Goal: Task Accomplishment & Management: Manage account settings

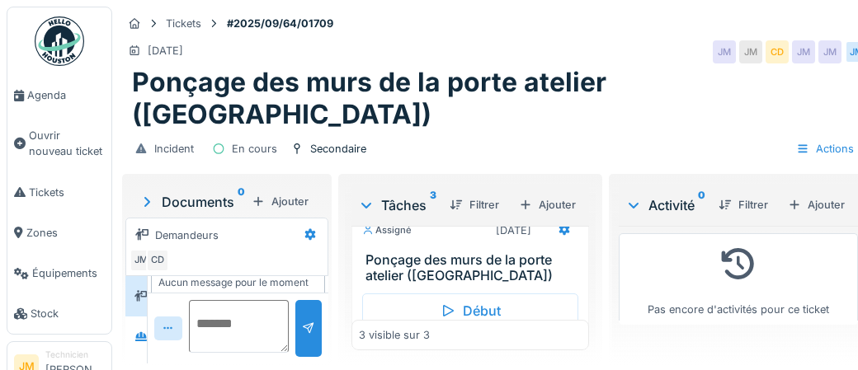
scroll to position [210, 0]
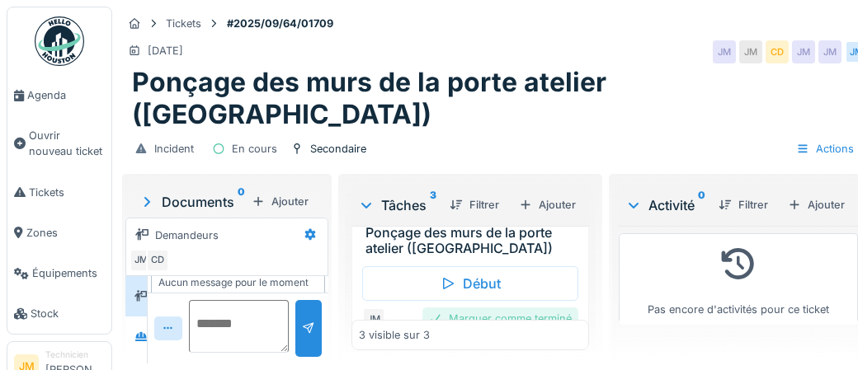
click at [497, 308] on div "Marquer comme terminé" at bounding box center [500, 319] width 156 height 22
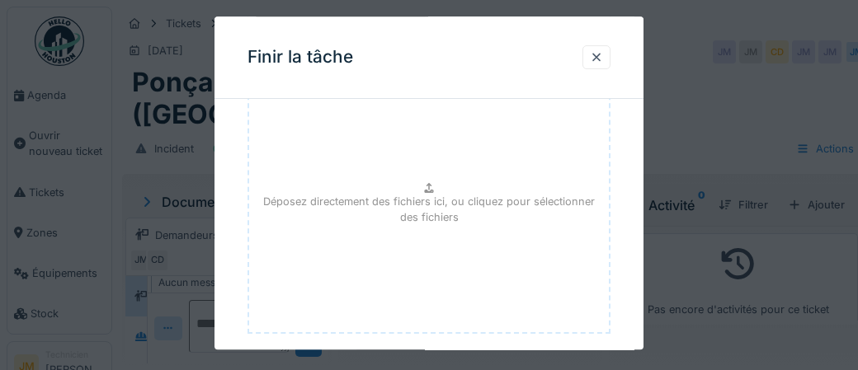
scroll to position [269, 0]
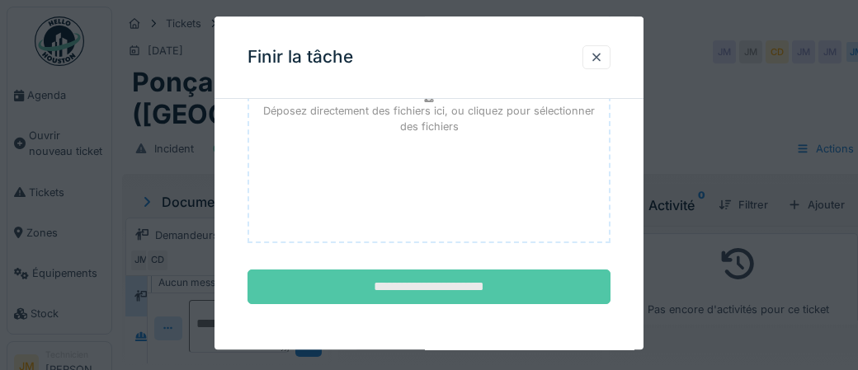
click at [470, 278] on input "**********" at bounding box center [428, 287] width 363 height 35
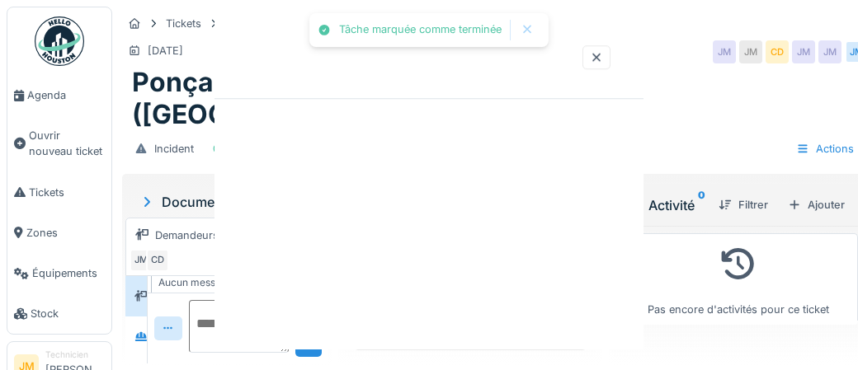
scroll to position [0, 0]
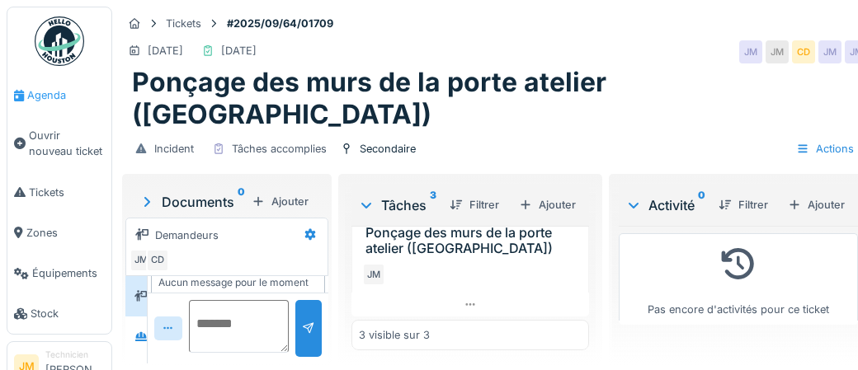
click at [44, 98] on span "Agenda" at bounding box center [66, 95] width 78 height 16
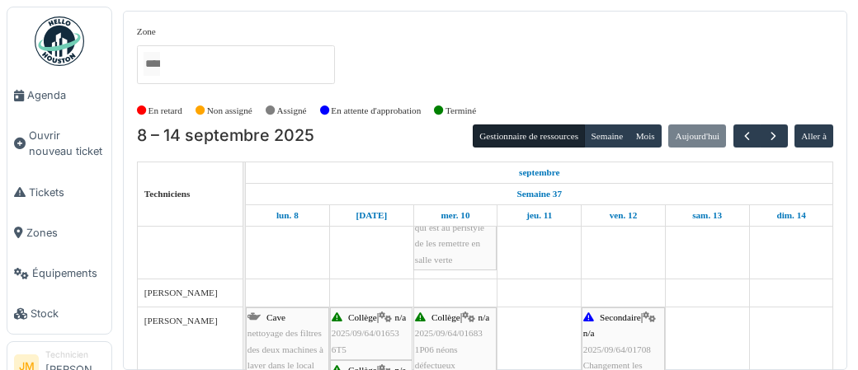
scroll to position [391, 0]
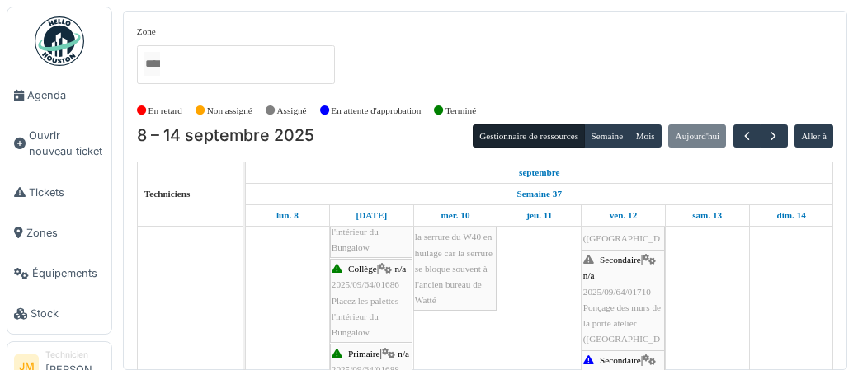
click at [618, 322] on span "Ponçage des murs de la porte atelier ([GEOGRAPHIC_DATA])" at bounding box center [622, 332] width 78 height 58
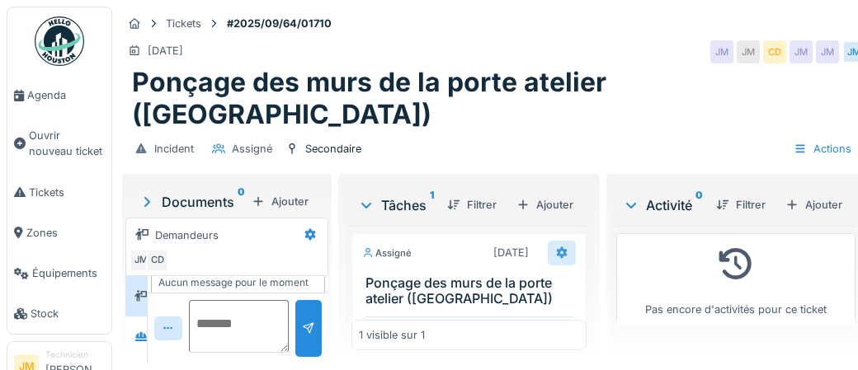
click at [557, 247] on icon at bounding box center [562, 253] width 11 height 12
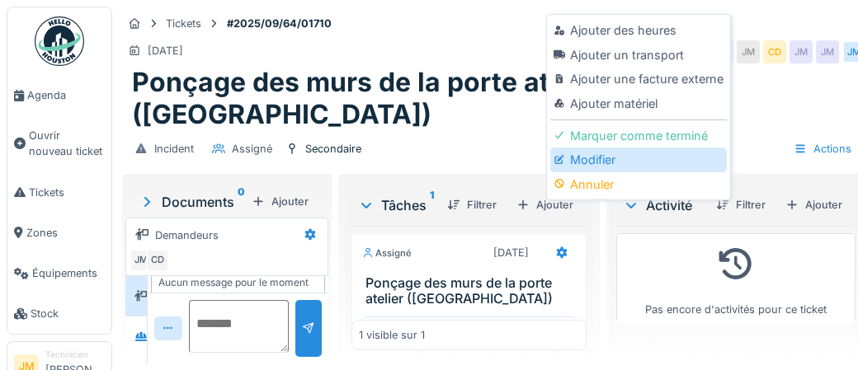
click at [595, 166] on div "Modifier" at bounding box center [638, 160] width 176 height 25
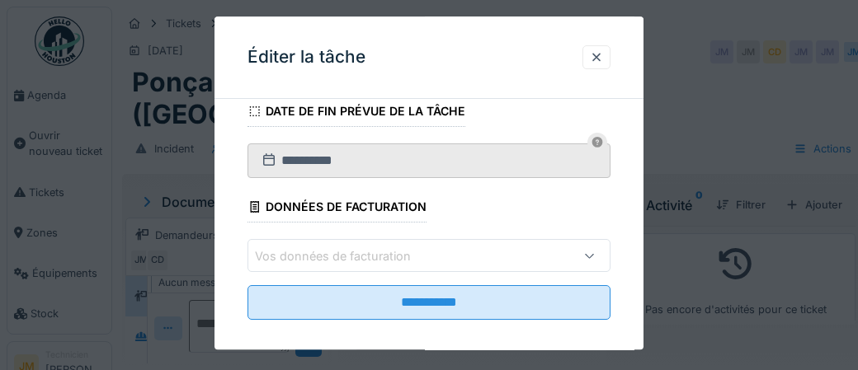
scroll to position [287, 0]
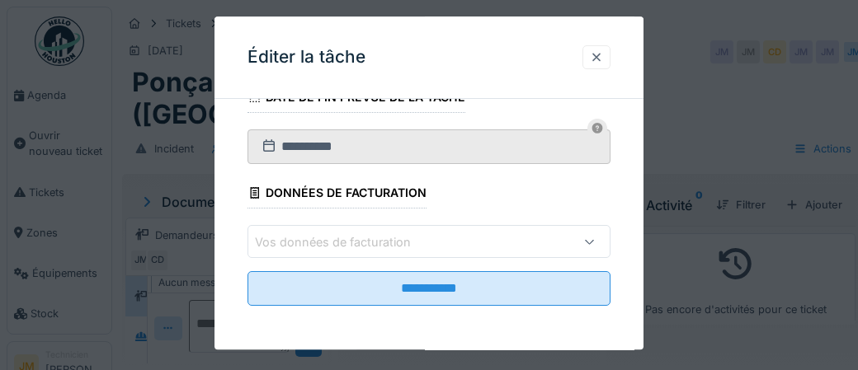
click at [595, 63] on div at bounding box center [596, 57] width 13 height 16
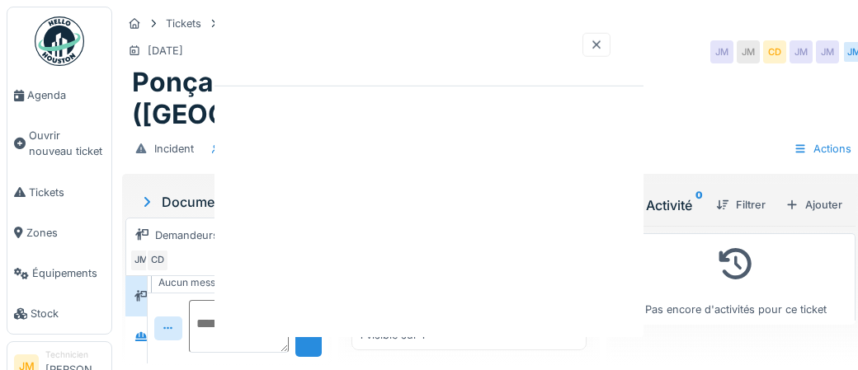
scroll to position [0, 0]
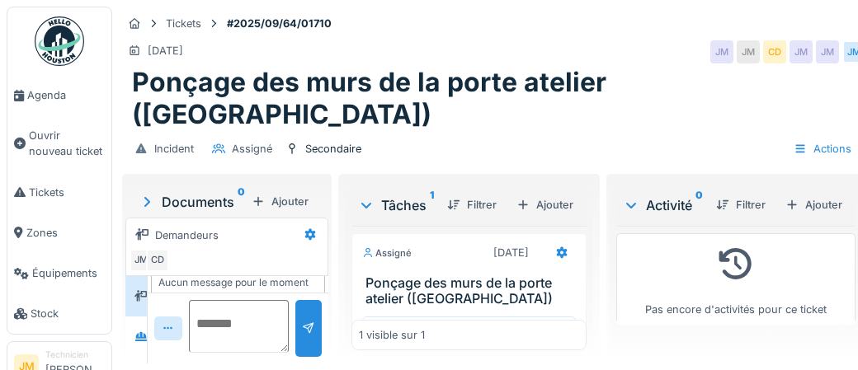
click at [364, 197] on icon at bounding box center [366, 205] width 13 height 16
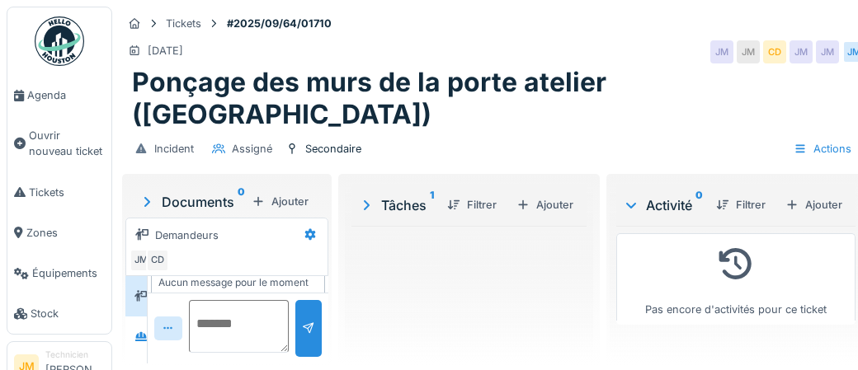
click at [364, 199] on icon at bounding box center [366, 205] width 16 height 13
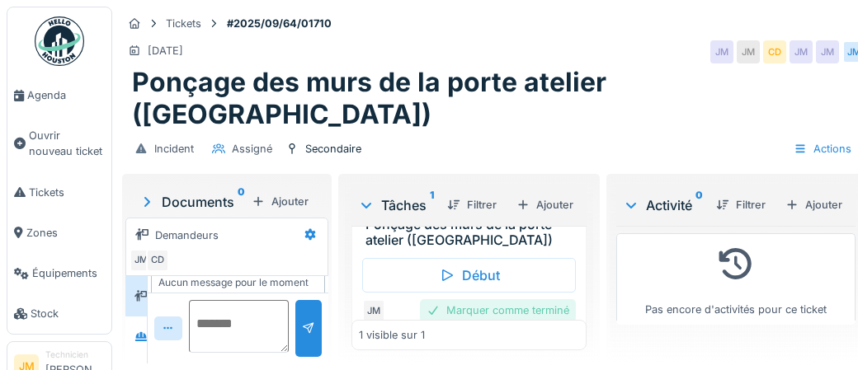
scroll to position [63, 0]
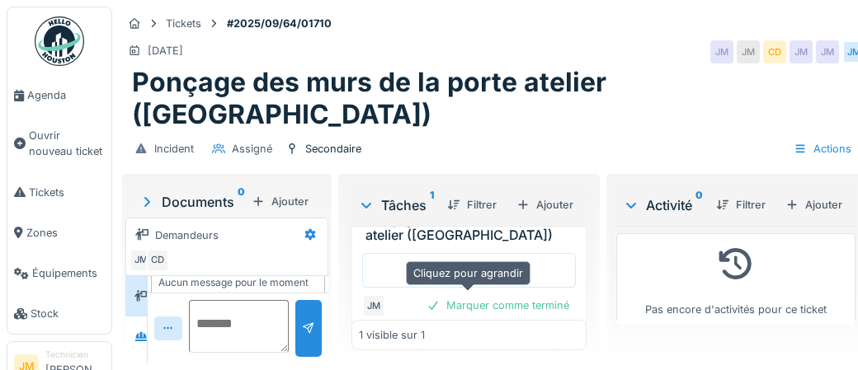
click at [460, 324] on div at bounding box center [468, 336] width 233 height 24
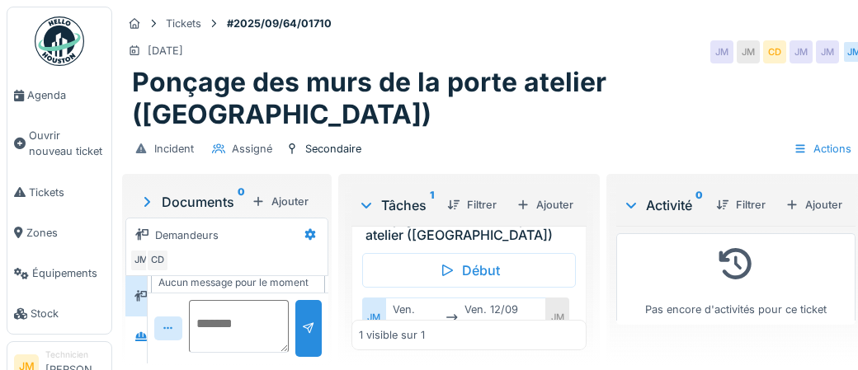
scroll to position [7, 0]
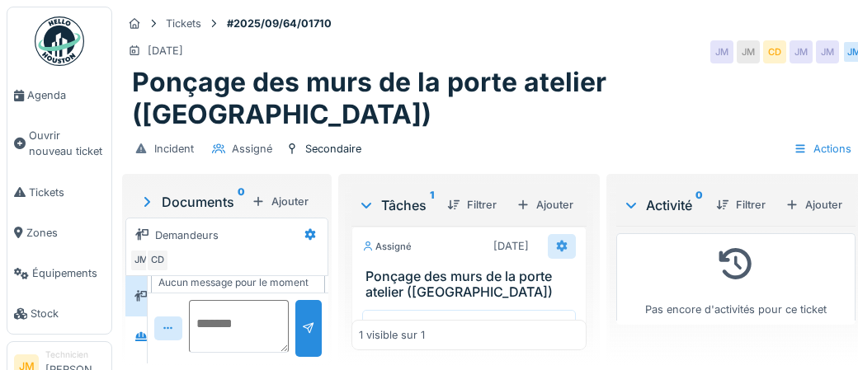
click at [556, 238] on div at bounding box center [561, 246] width 13 height 16
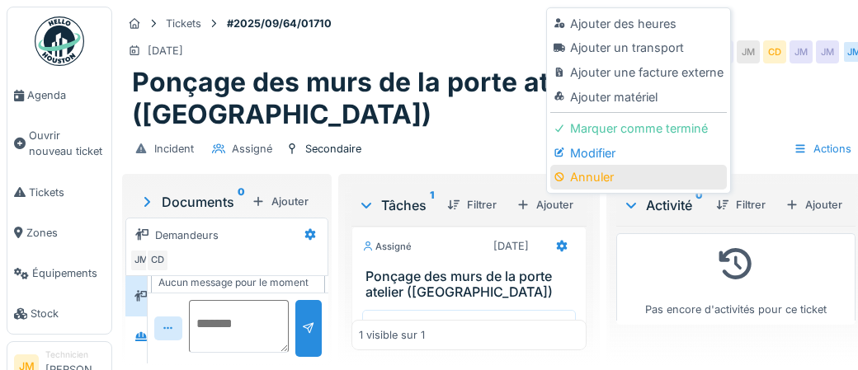
click at [581, 184] on div "Annuler" at bounding box center [638, 177] width 176 height 25
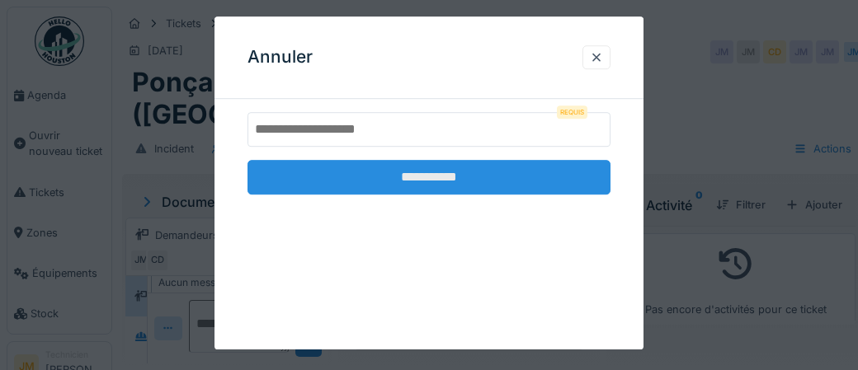
click at [428, 186] on input "**********" at bounding box center [428, 177] width 363 height 35
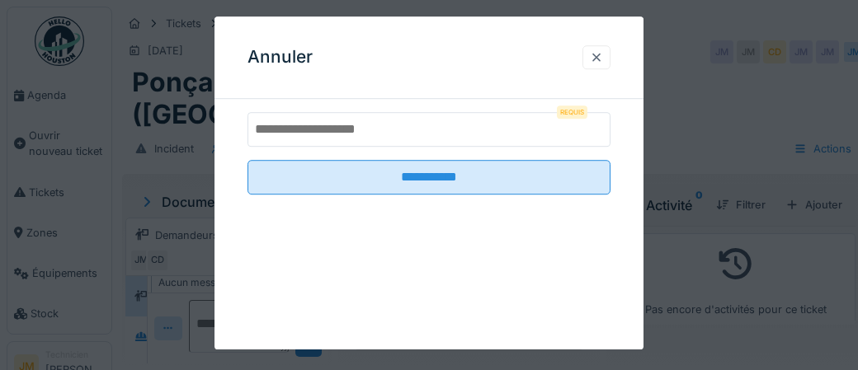
click at [599, 57] on div at bounding box center [596, 57] width 13 height 16
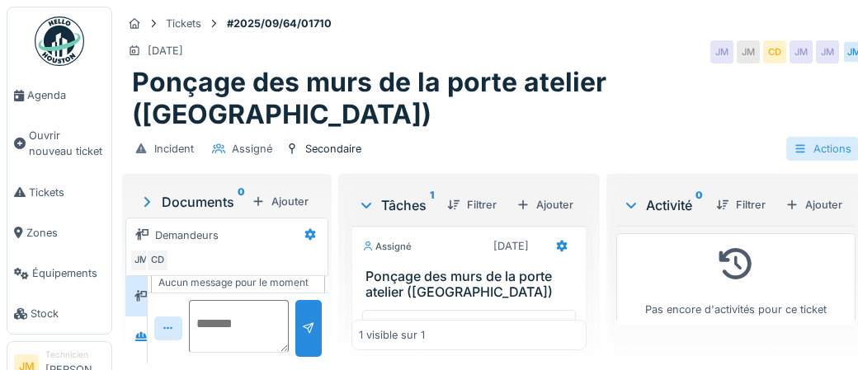
click at [793, 143] on icon at bounding box center [799, 148] width 13 height 11
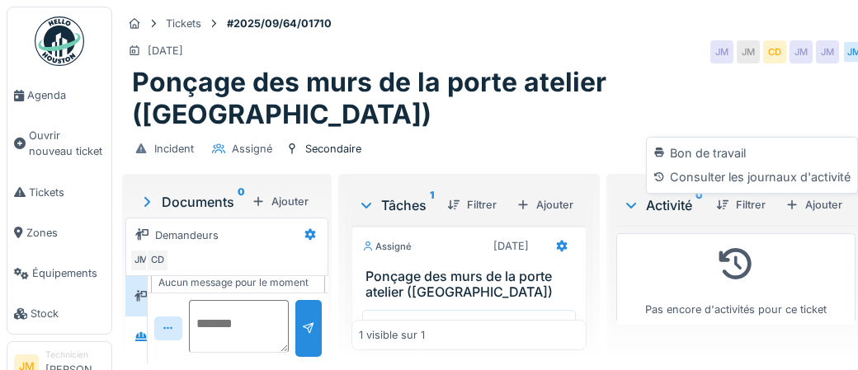
click at [600, 130] on div "Incident Assigné Secondaire Actions" at bounding box center [493, 148] width 743 height 37
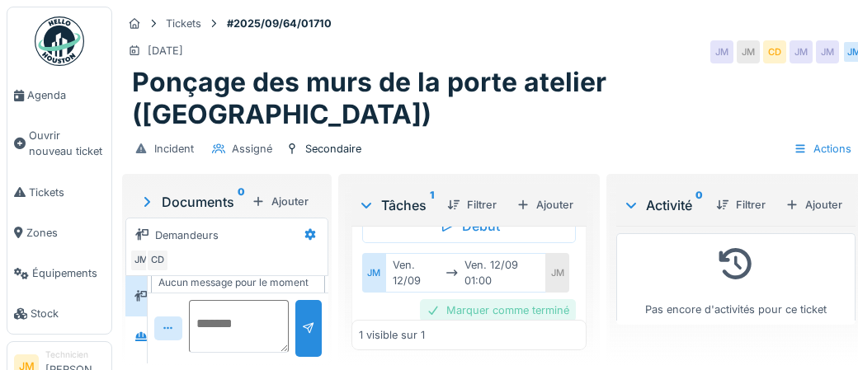
scroll to position [113, 0]
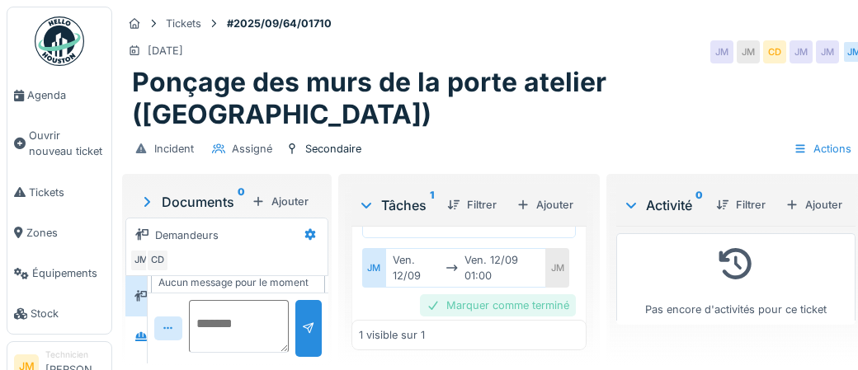
click at [527, 294] on div "Marquer comme terminé" at bounding box center [498, 305] width 156 height 22
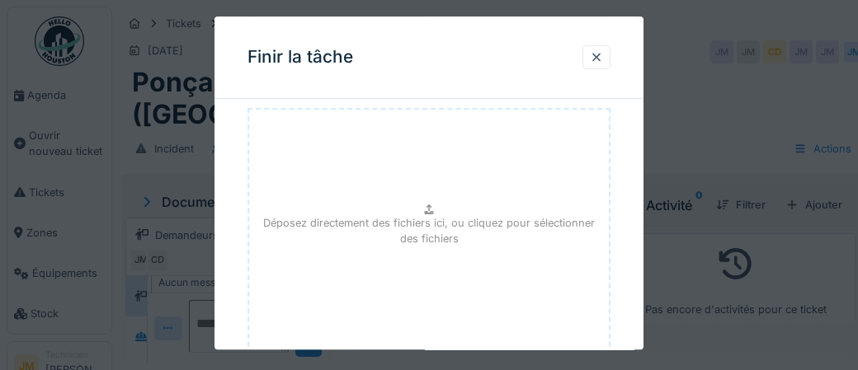
scroll to position [269, 0]
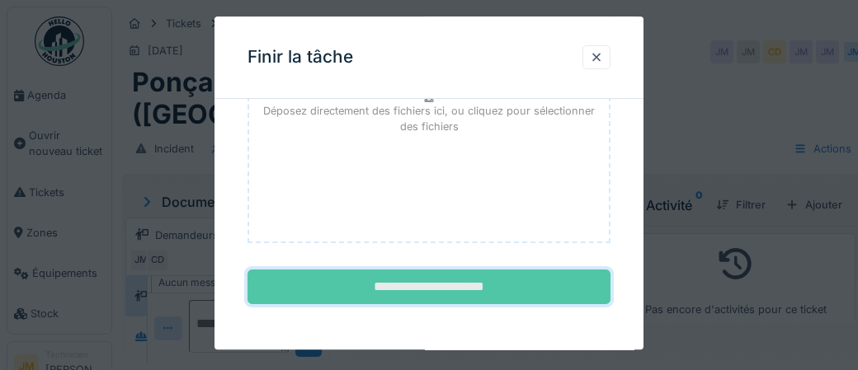
click at [410, 293] on input "**********" at bounding box center [428, 287] width 363 height 35
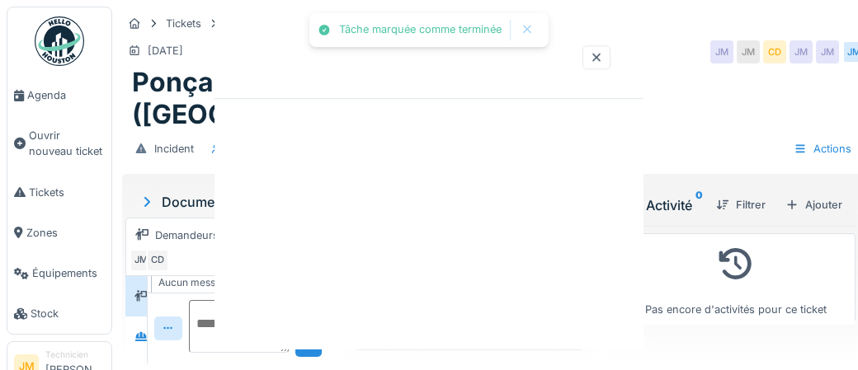
scroll to position [43, 0]
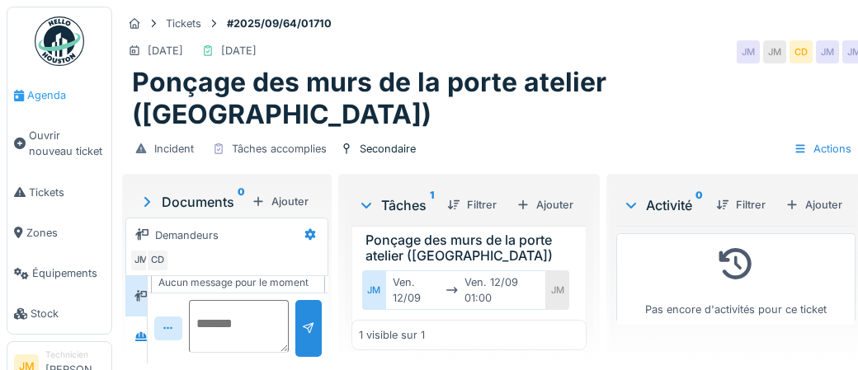
click at [33, 101] on span "Agenda" at bounding box center [66, 95] width 78 height 16
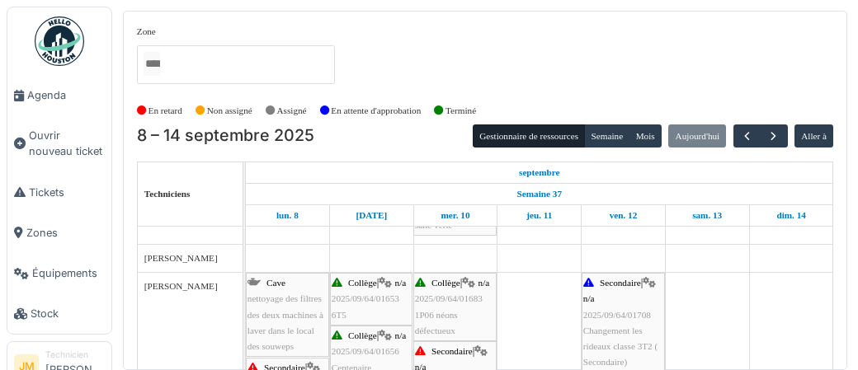
scroll to position [421, 0]
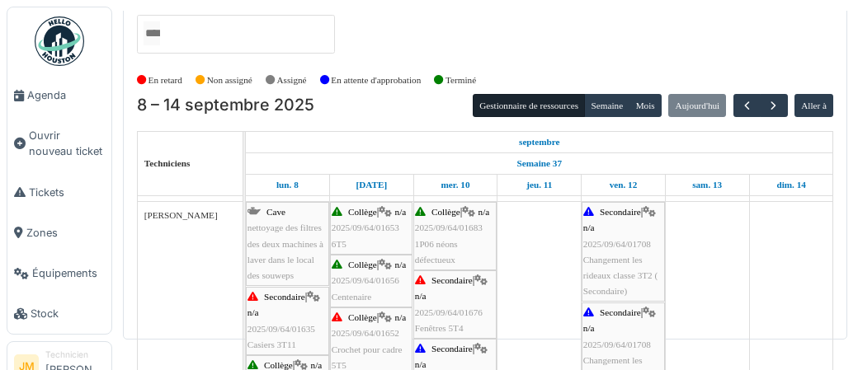
click at [597, 260] on span "Changement les rideaux classe 3T2 ( Secondaire)" at bounding box center [620, 275] width 74 height 41
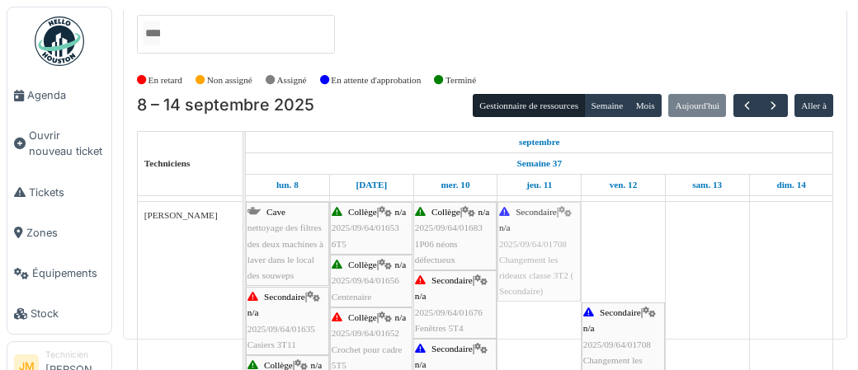
drag, startPoint x: 622, startPoint y: 259, endPoint x: 536, endPoint y: 263, distance: 85.9
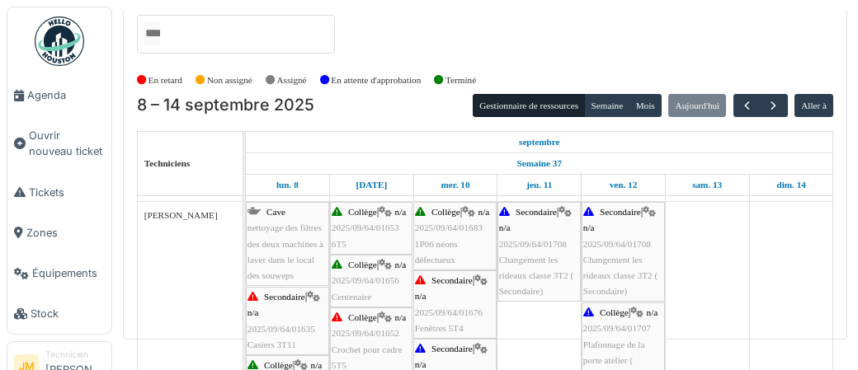
click at [649, 209] on icon at bounding box center [648, 212] width 13 height 11
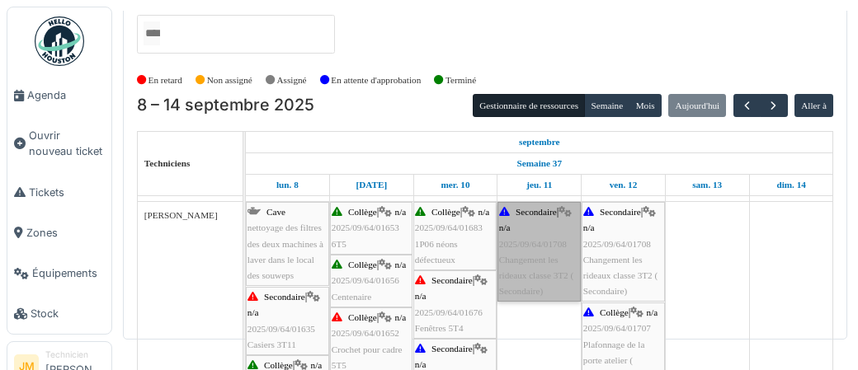
click at [528, 270] on link "Secondaire | n/a 2025/09/64/01708 Changement les rideaux classe 3T2 ( Secondair…" at bounding box center [538, 252] width 83 height 100
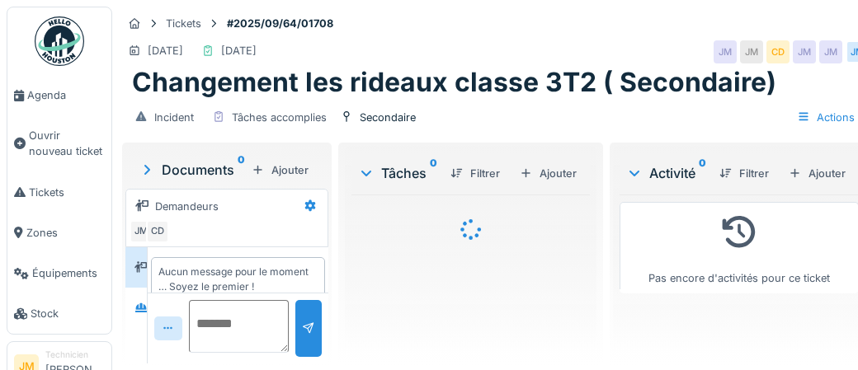
scroll to position [18, 0]
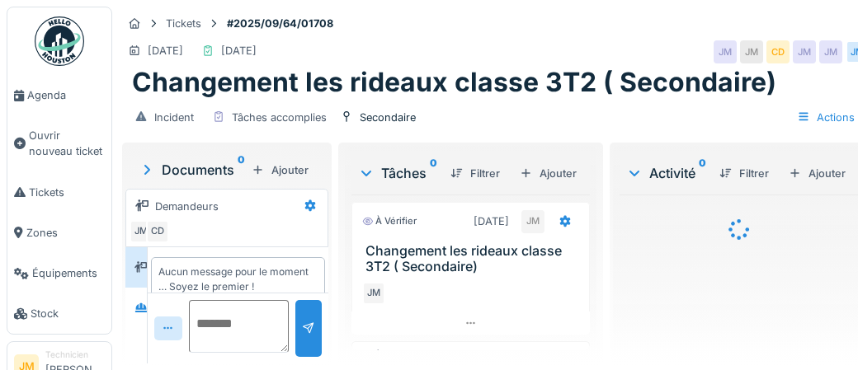
scroll to position [18, 0]
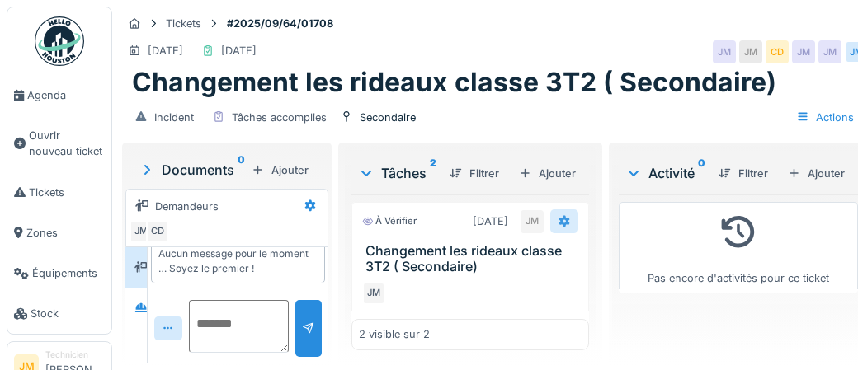
click at [564, 222] on icon at bounding box center [563, 221] width 13 height 11
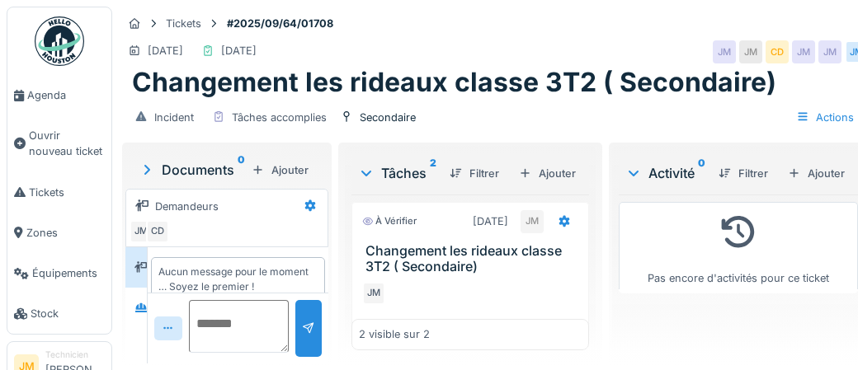
scroll to position [18, 0]
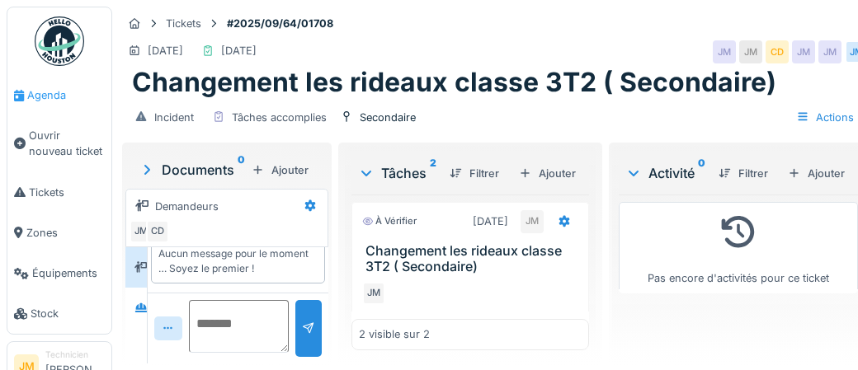
click at [33, 97] on span "Agenda" at bounding box center [66, 95] width 78 height 16
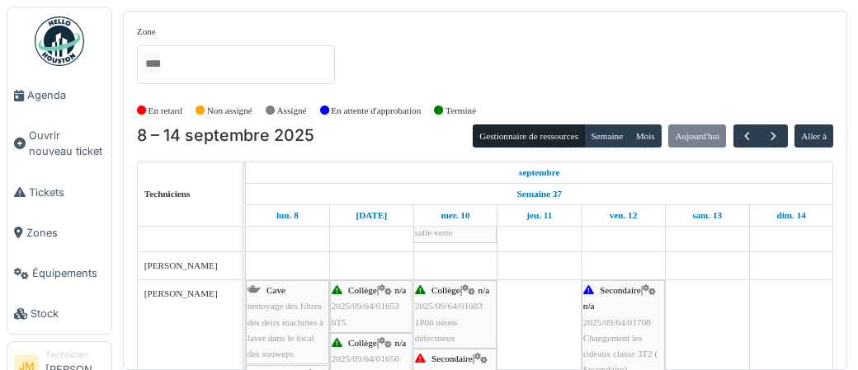
scroll to position [443, 0]
